Goal: Navigation & Orientation: Find specific page/section

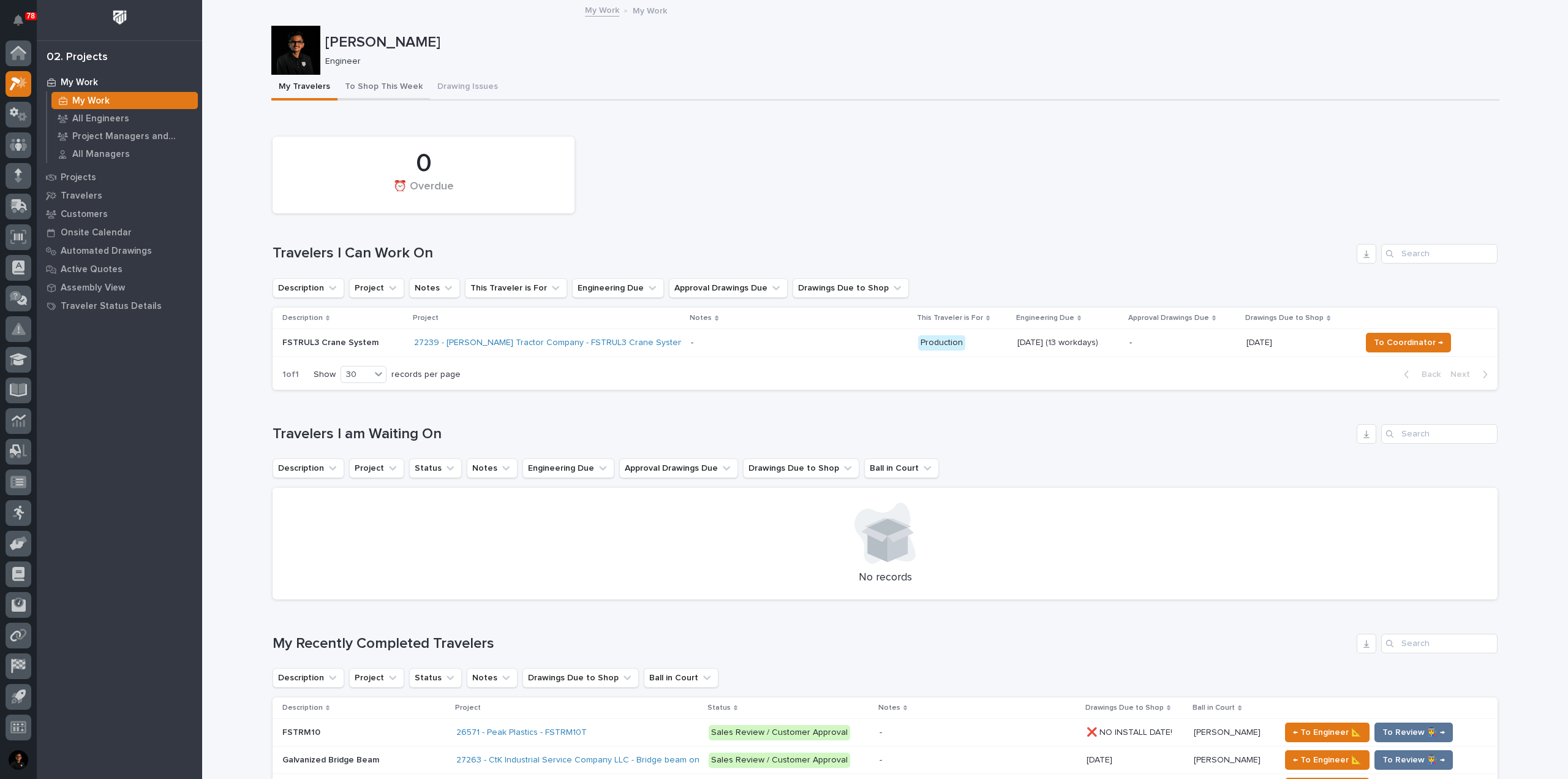
click at [387, 87] on button "To Shop This Week" at bounding box center [383, 87] width 92 height 26
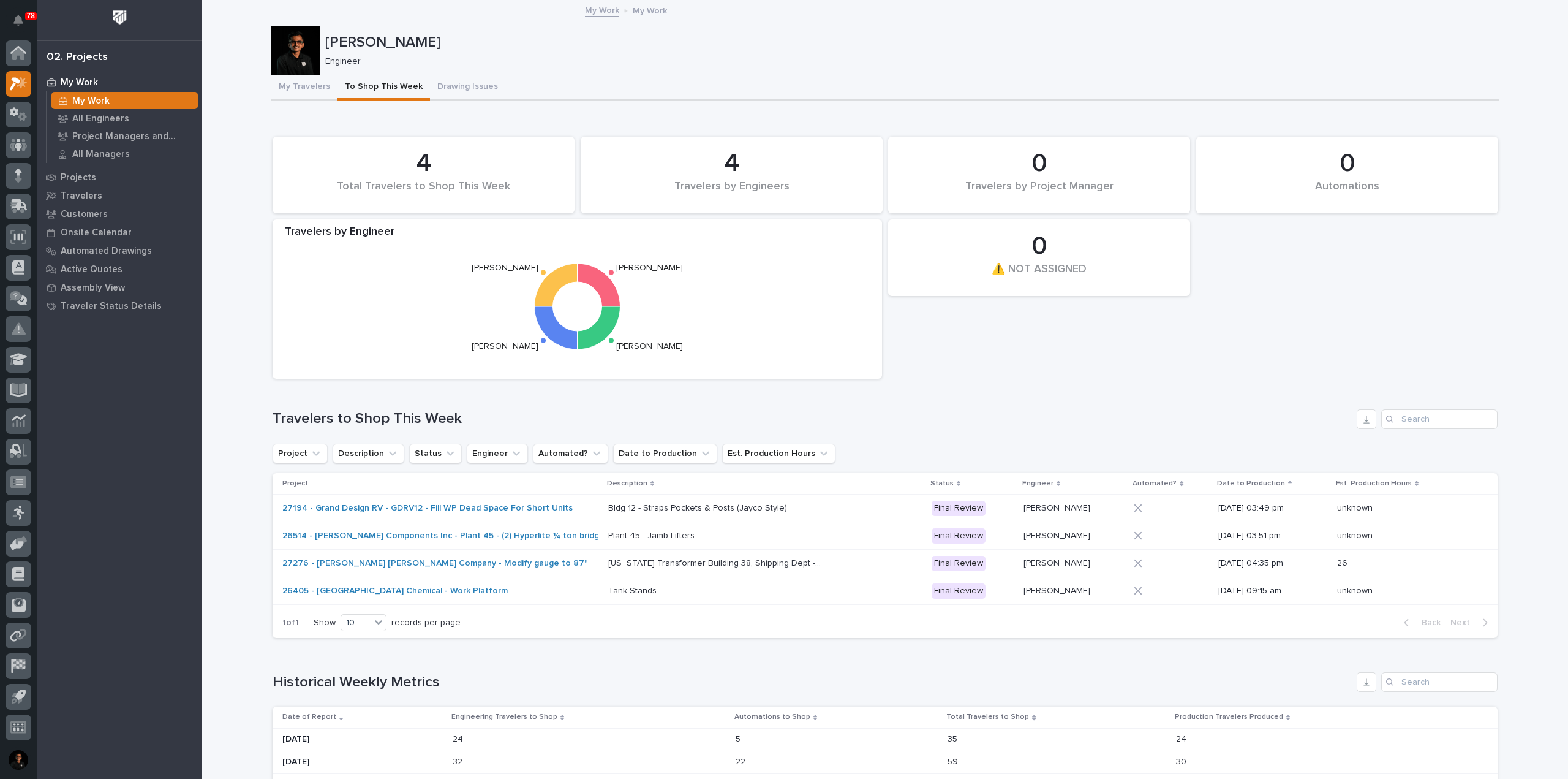
click at [1080, 566] on p at bounding box center [1072, 563] width 100 height 11
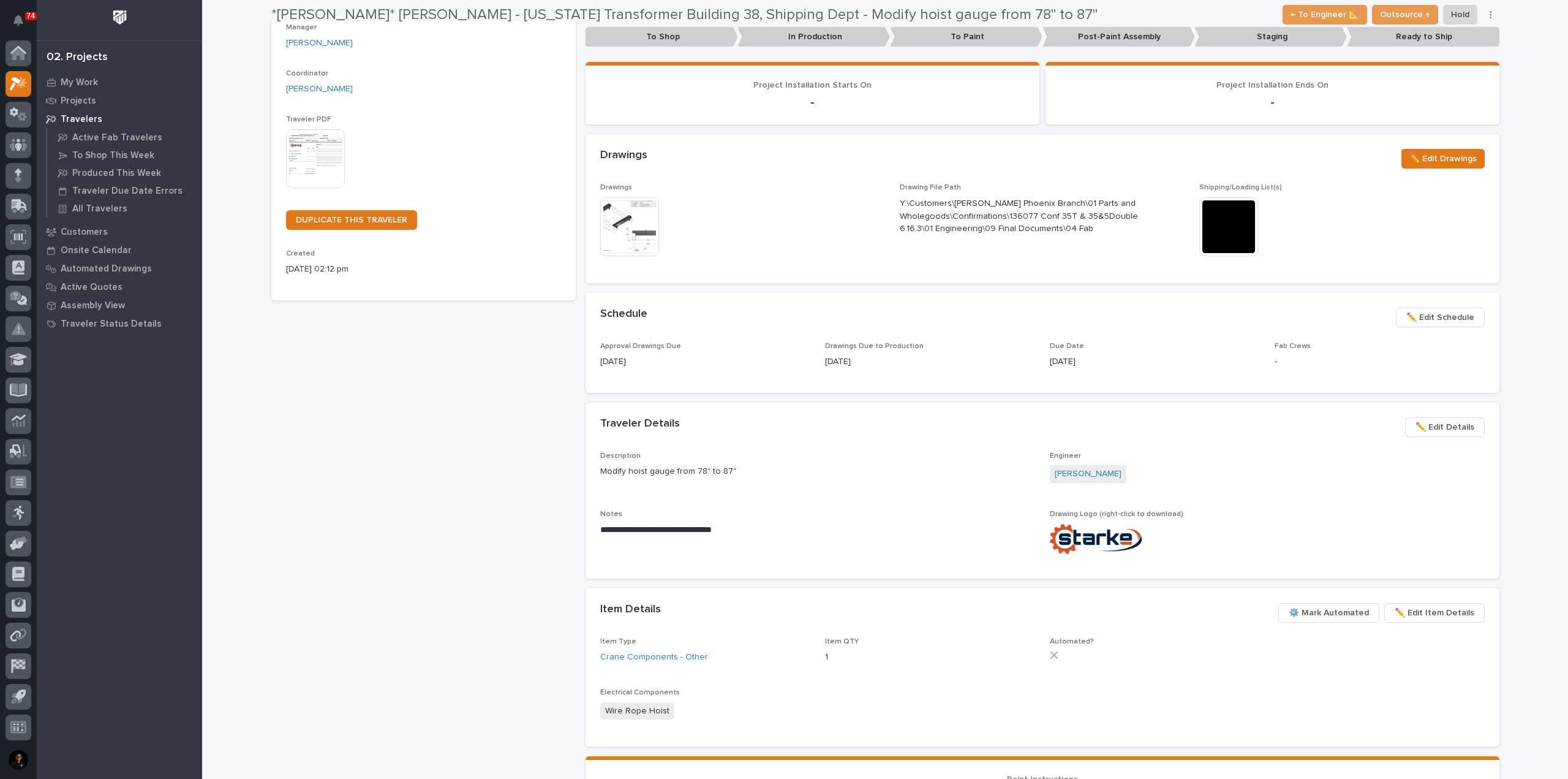
scroll to position [306, 0]
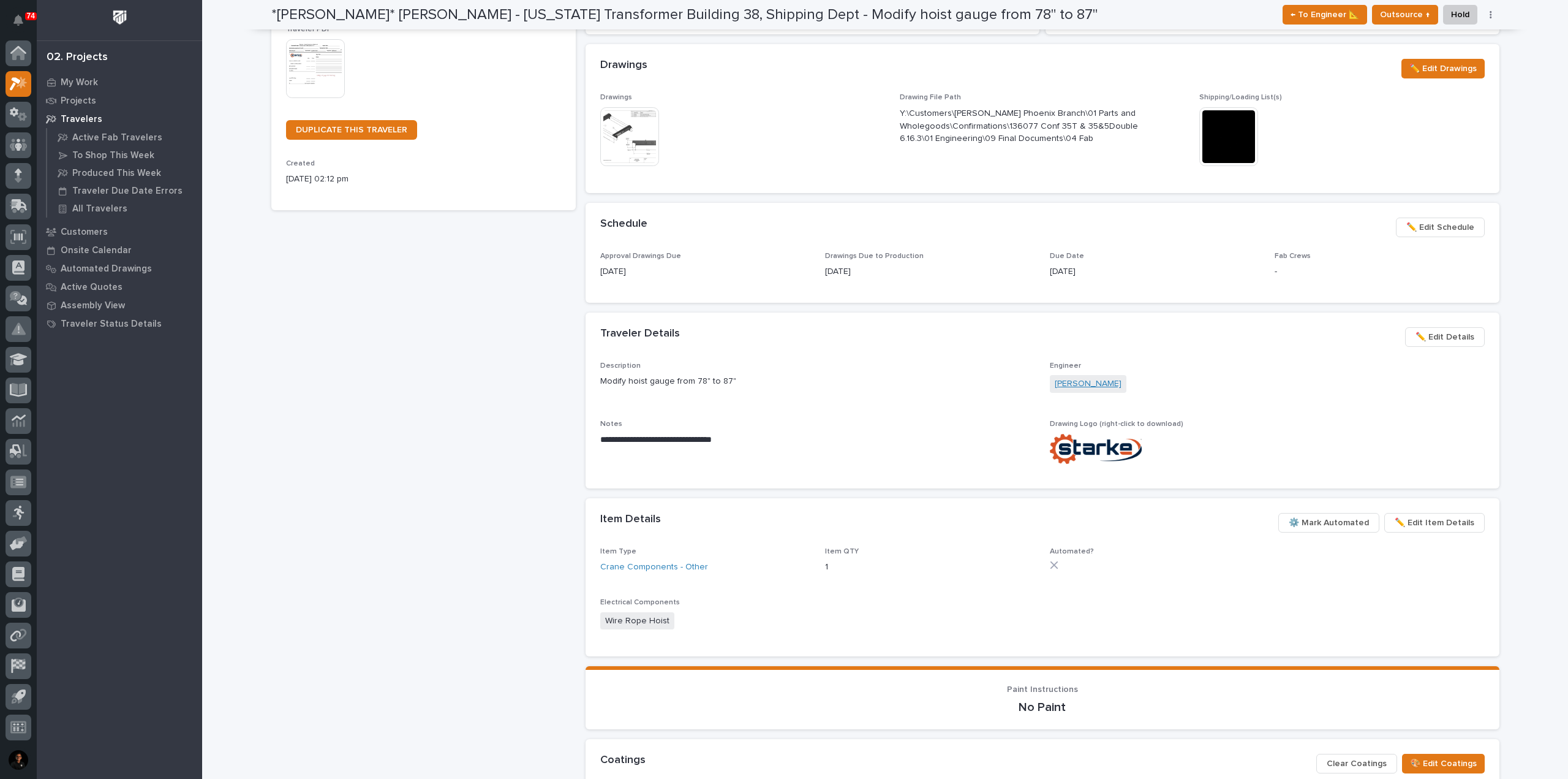
click at [1074, 389] on link "[PERSON_NAME]" at bounding box center [1088, 383] width 66 height 13
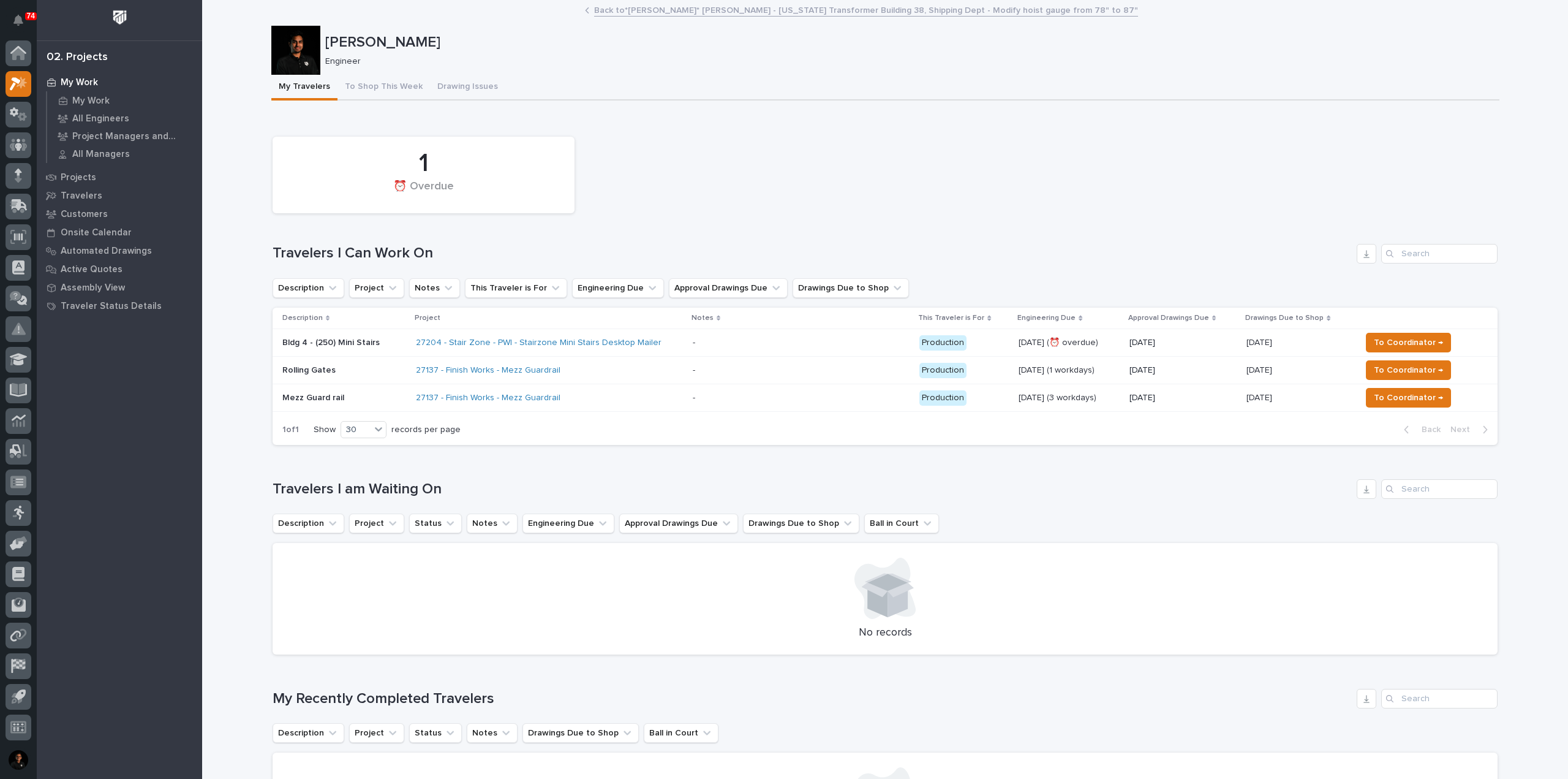
click at [670, 341] on div "27204 - Stair Zone - PWI - Stairzone Mini Stairs Desktop Mailer" at bounding box center [550, 343] width 267 height 20
click at [366, 367] on p "Rolling Gates" at bounding box center [344, 370] width 124 height 11
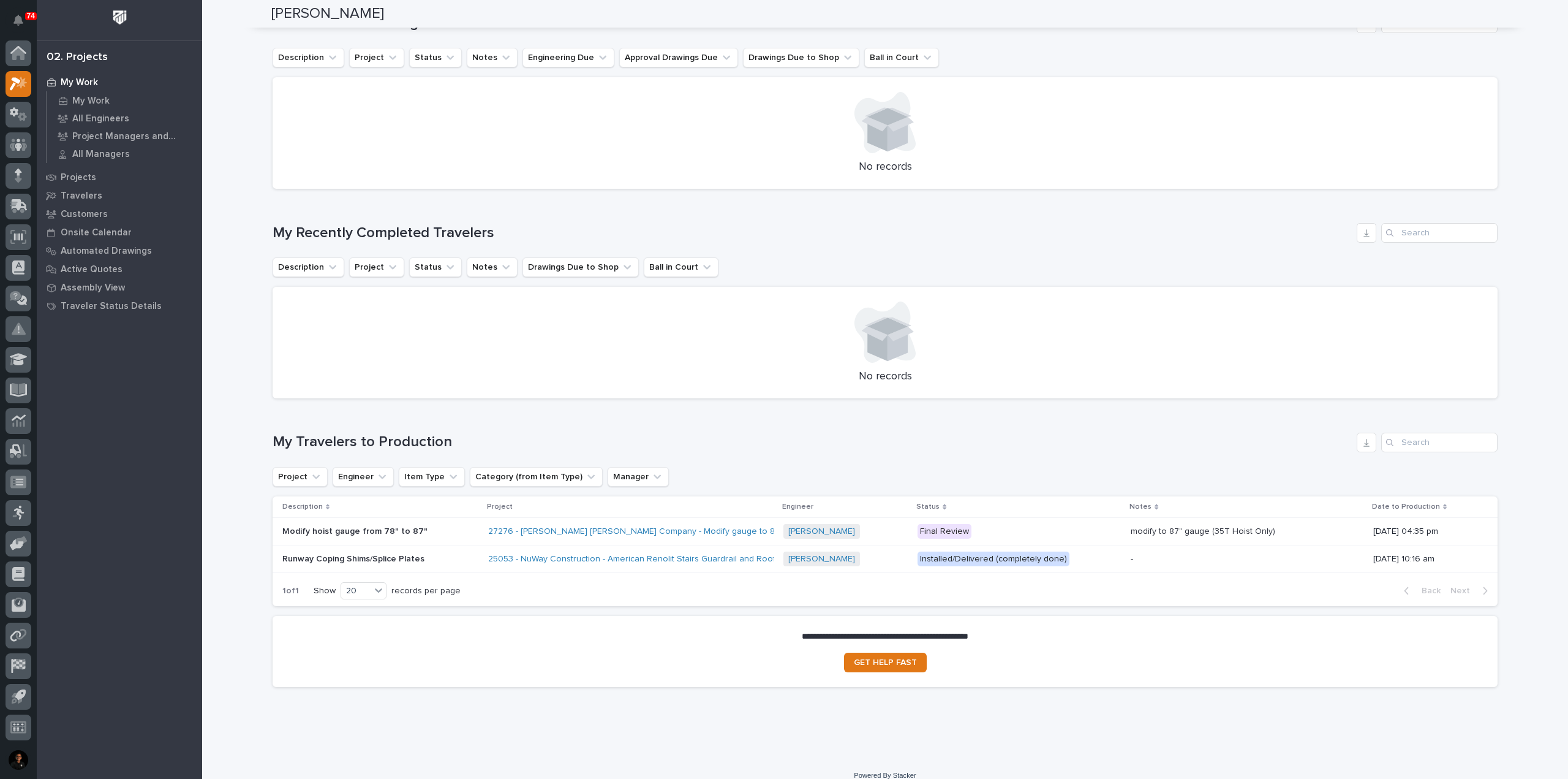
scroll to position [480, 0]
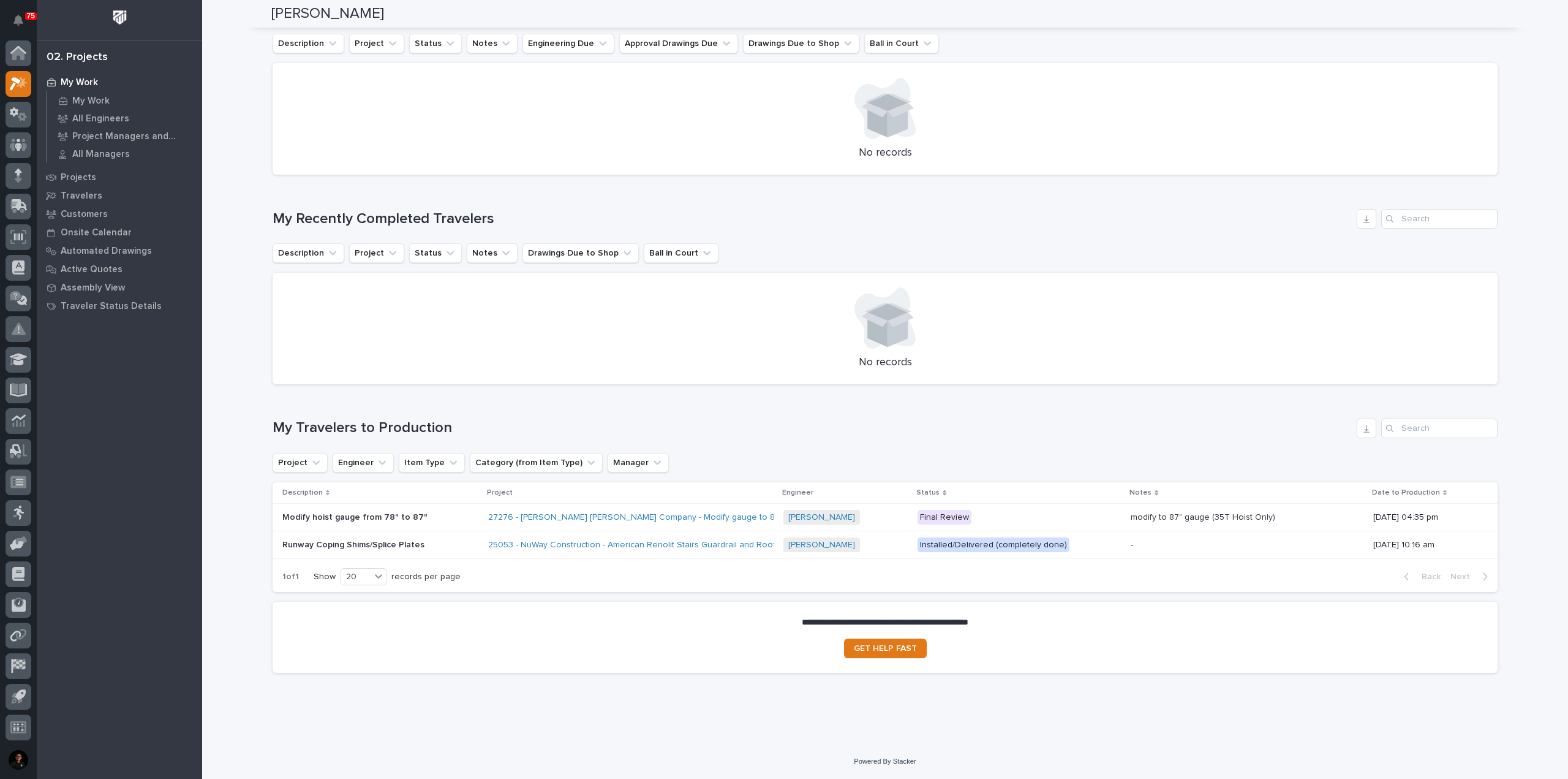
click at [459, 544] on p at bounding box center [380, 545] width 196 height 11
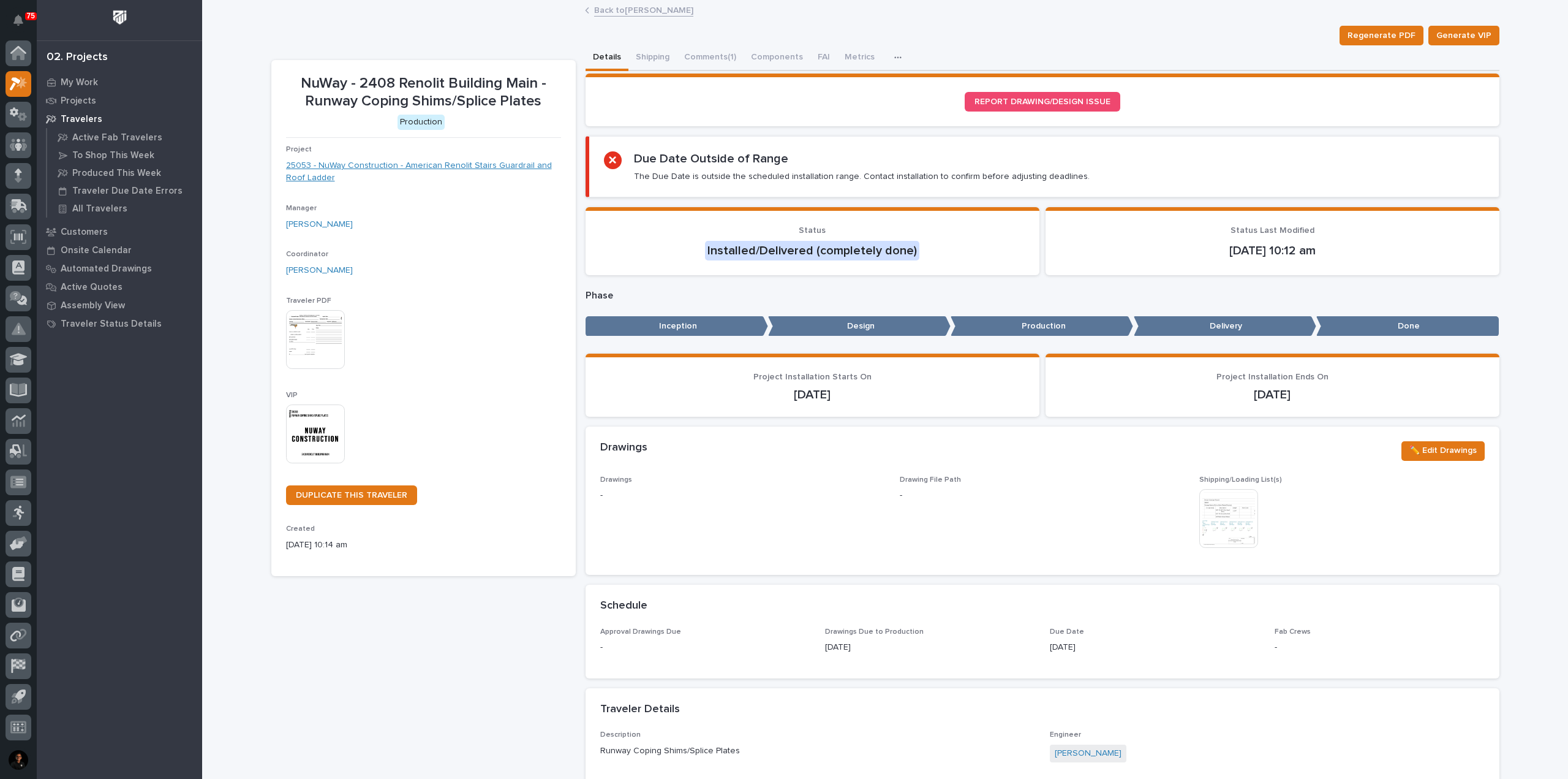
click at [534, 166] on link "25053 - NuWay Construction - American Renolit Stairs Guardrail and Roof Ladder" at bounding box center [423, 172] width 275 height 26
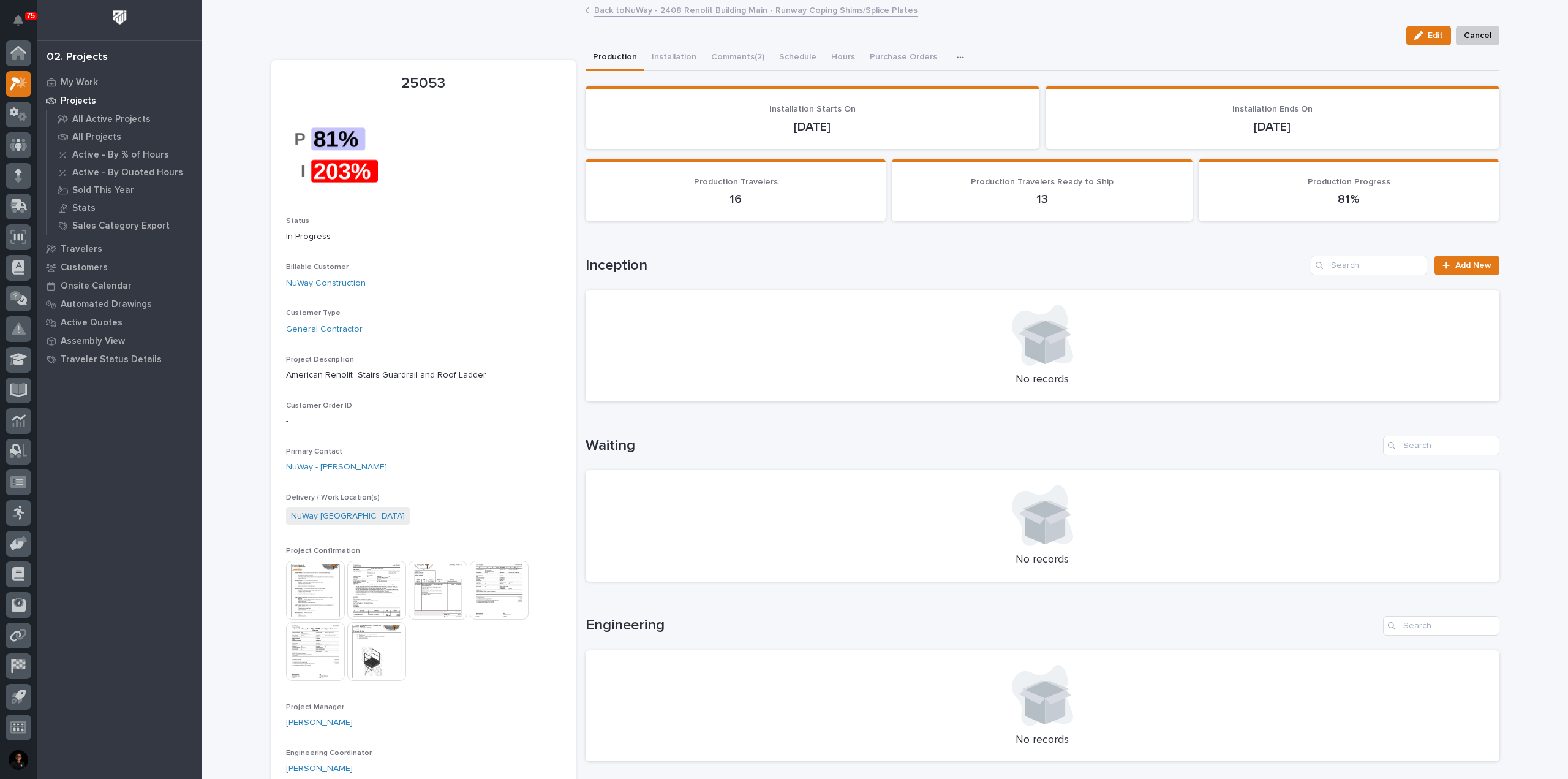
click at [296, 586] on img at bounding box center [315, 590] width 58 height 58
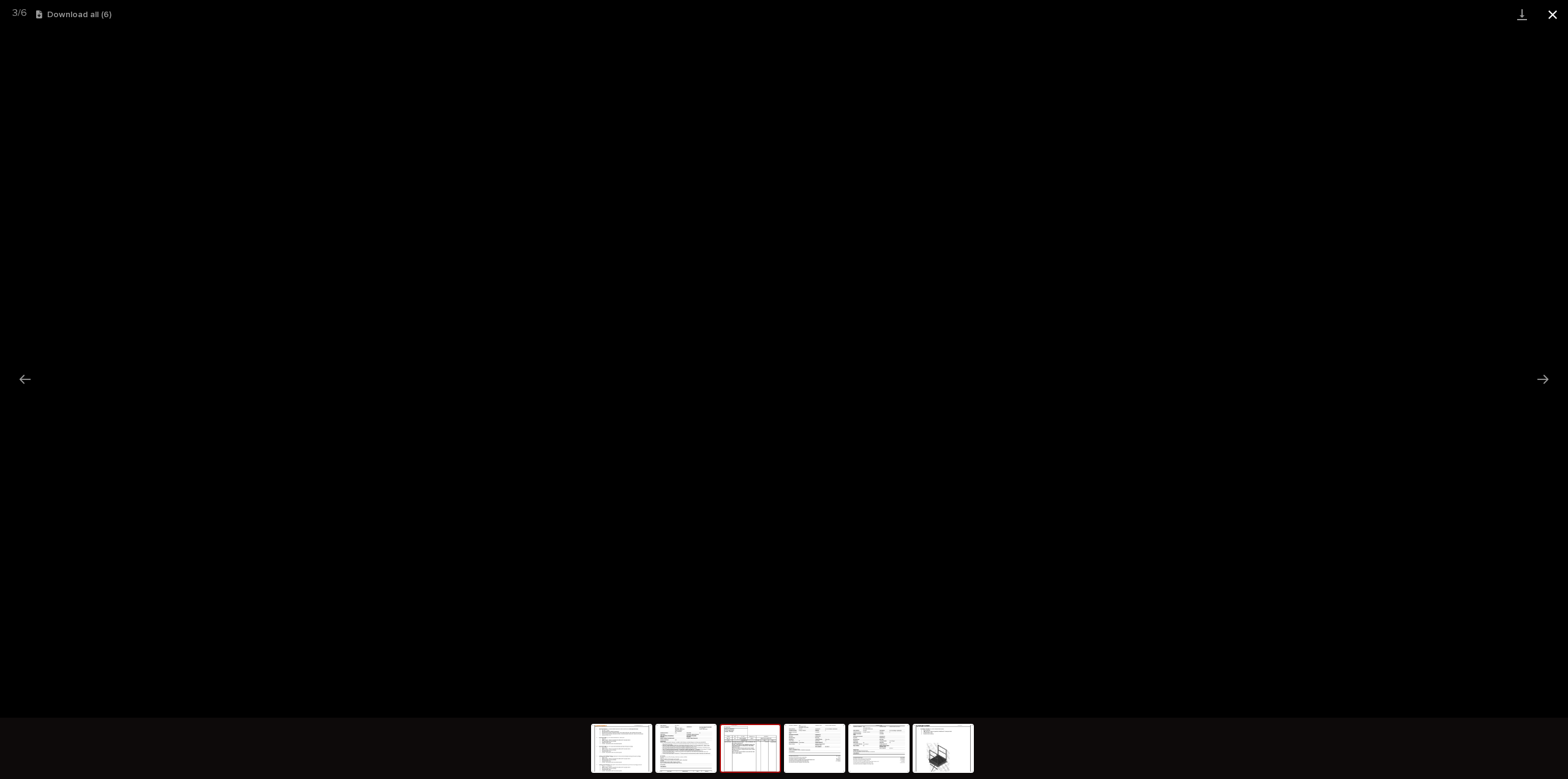
click at [1558, 21] on button "Close gallery" at bounding box center [1552, 14] width 31 height 29
